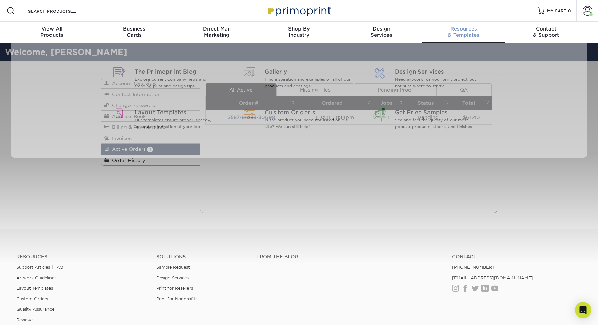
scroll to position [0, 0]
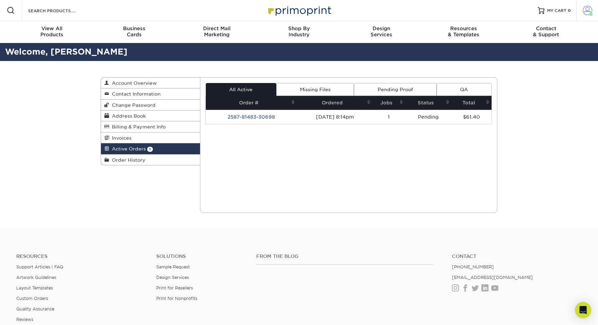
click at [586, 9] on span at bounding box center [587, 10] width 9 height 9
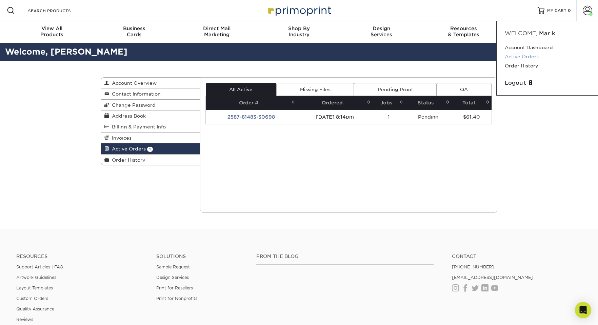
click at [534, 59] on link "Active Orders" at bounding box center [547, 56] width 85 height 9
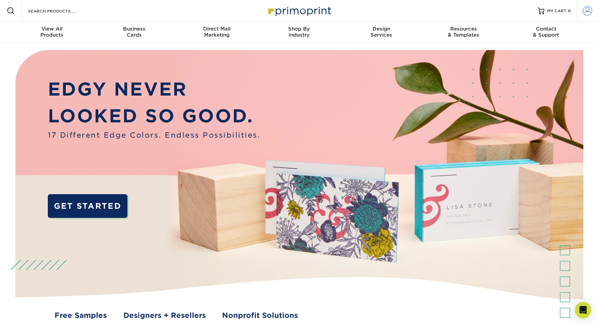
click at [586, 14] on span at bounding box center [587, 10] width 9 height 9
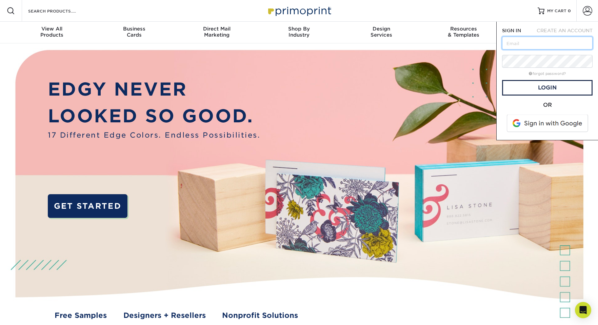
type input "[EMAIL_ADDRESS][DOMAIN_NAME]"
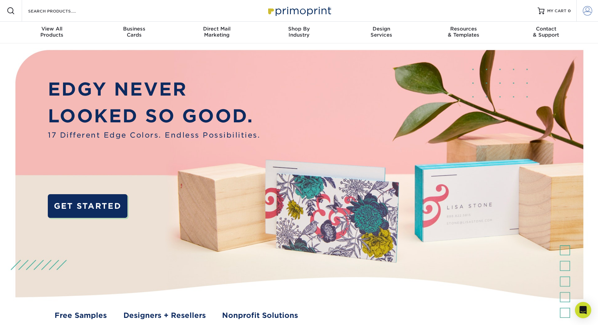
click at [579, 9] on link "Account" at bounding box center [588, 11] width 22 height 22
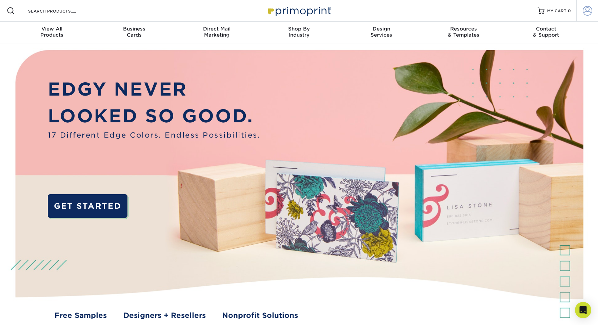
click at [583, 12] on span at bounding box center [587, 10] width 9 height 9
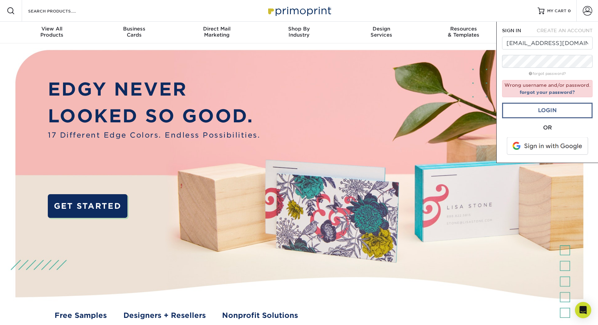
click at [555, 118] on link "Login" at bounding box center [547, 111] width 91 height 16
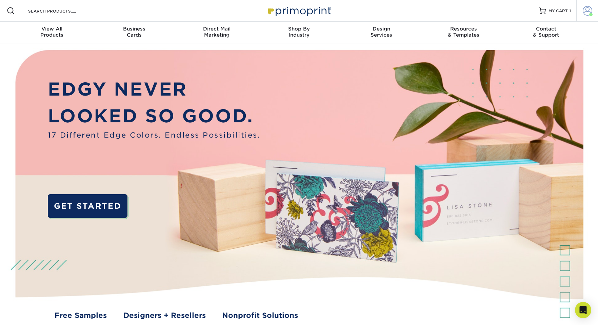
click at [586, 8] on span at bounding box center [587, 10] width 9 height 9
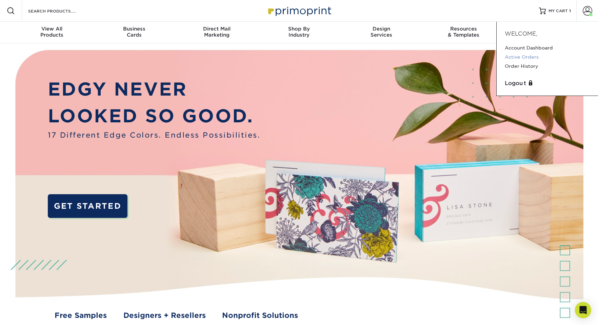
click at [525, 55] on link "Active Orders" at bounding box center [547, 57] width 85 height 9
